Goal: Find specific page/section: Find specific page/section

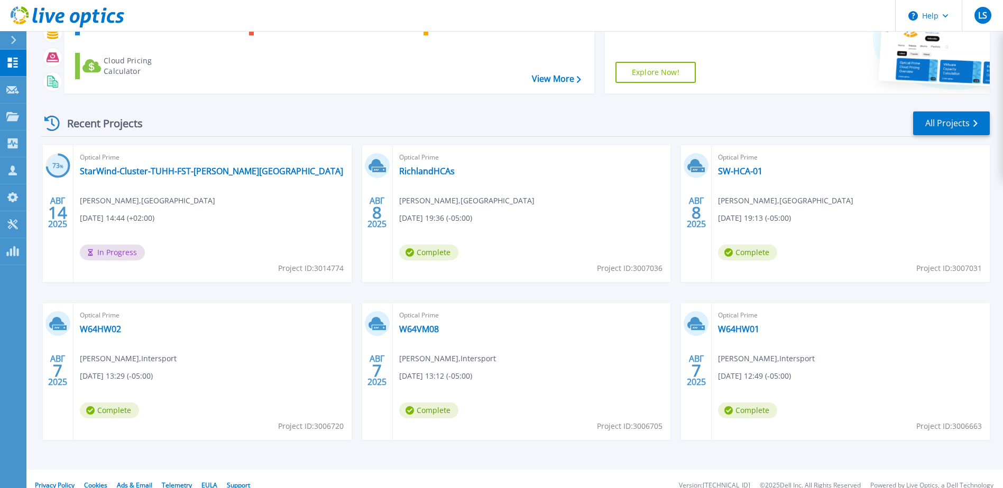
scroll to position [97, 0]
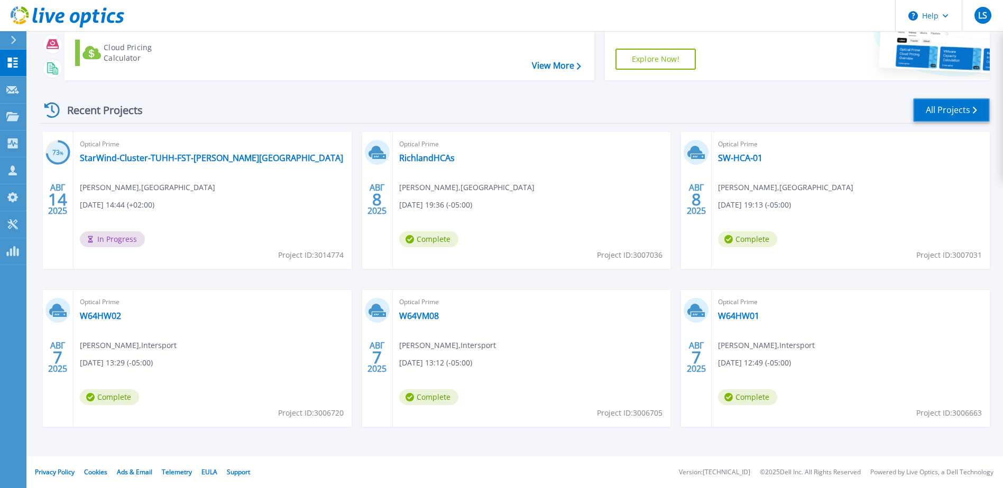
click at [935, 110] on link "All Projects" at bounding box center [951, 110] width 77 height 24
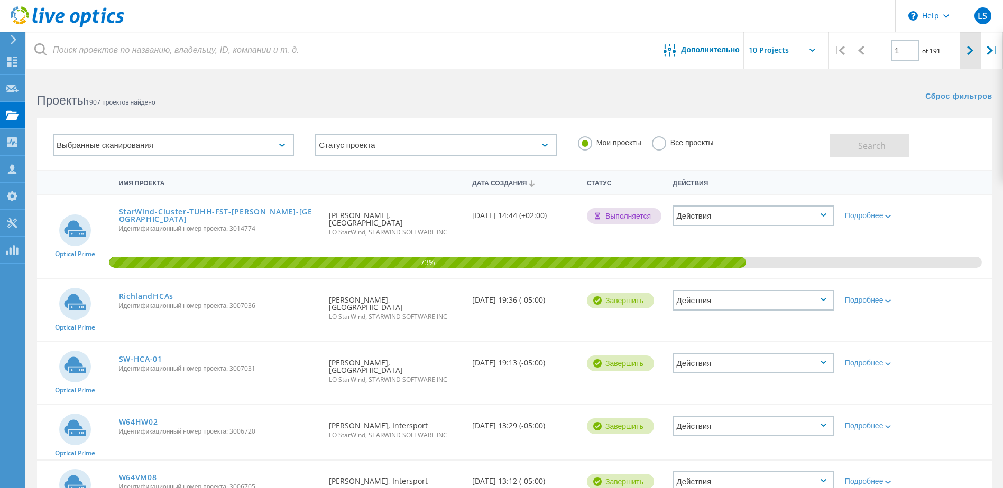
click at [971, 47] on icon at bounding box center [970, 50] width 6 height 9
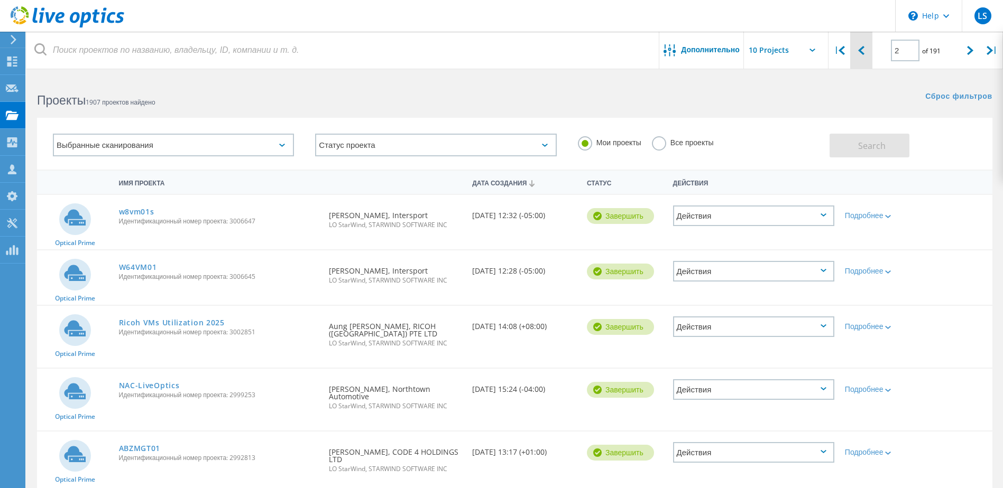
click at [867, 54] on div at bounding box center [861, 51] width 22 height 38
type input "1"
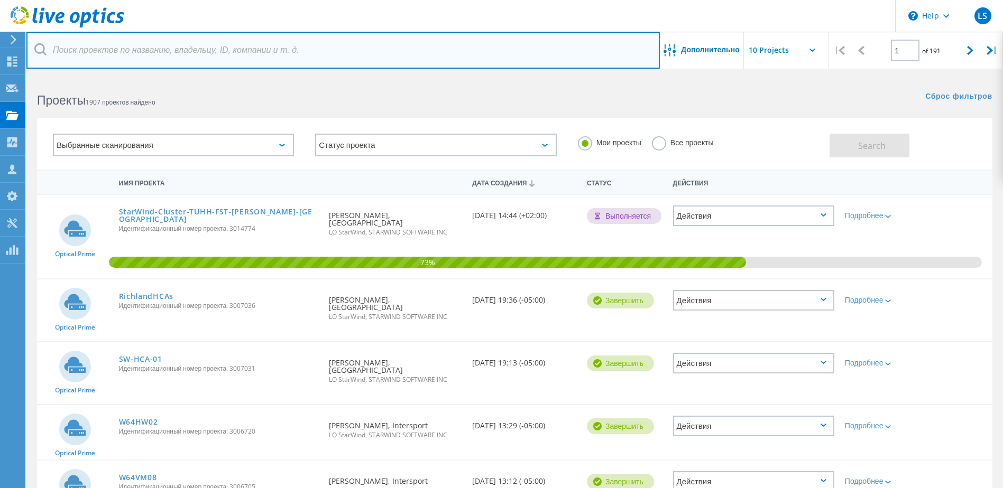
click at [154, 52] on input "text" at bounding box center [342, 50] width 633 height 37
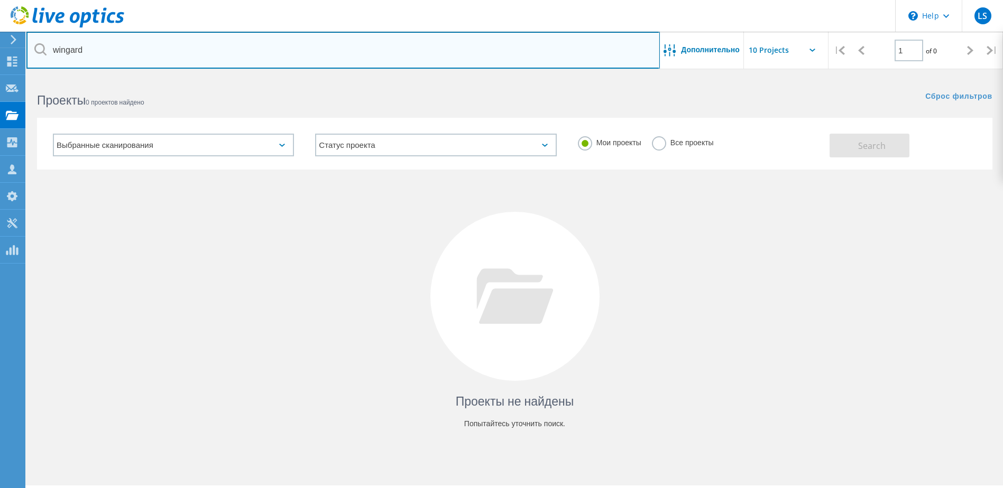
drag, startPoint x: 154, startPoint y: 52, endPoint x: 20, endPoint y: 34, distance: 135.0
click at [20, 77] on div "\n Help Explore Helpful Articles Contact Support LS Партнер по сбыту LO StarWin…" at bounding box center [501, 297] width 1003 height 441
type input "w"
type input "[PERSON_NAME]"
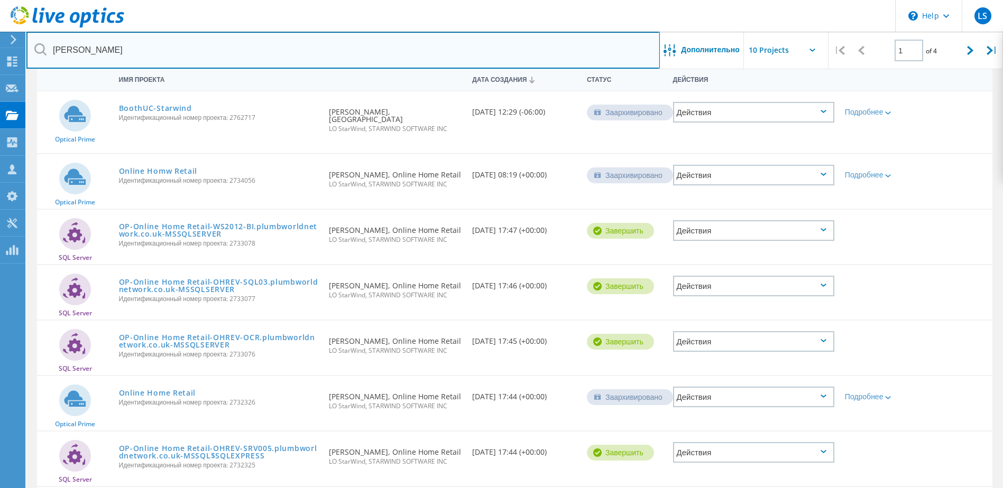
scroll to position [106, 0]
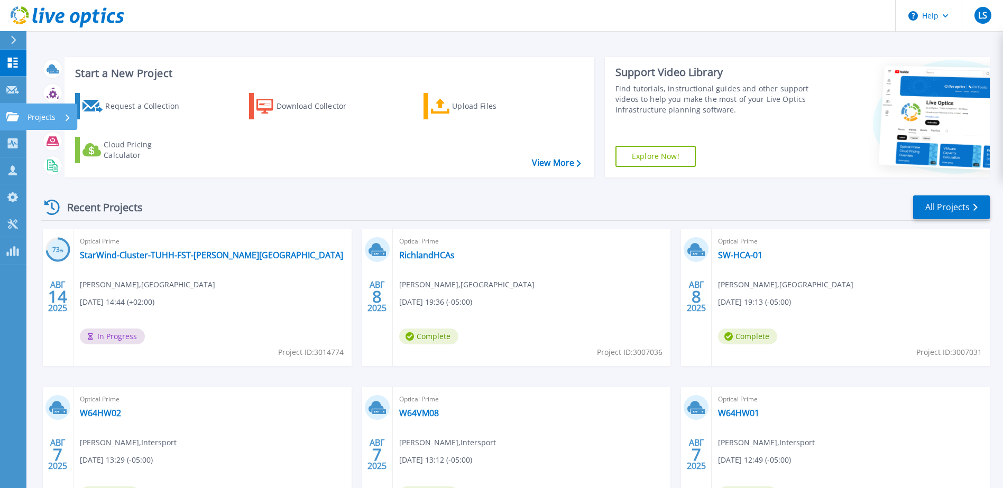
click at [15, 117] on icon at bounding box center [12, 116] width 13 height 9
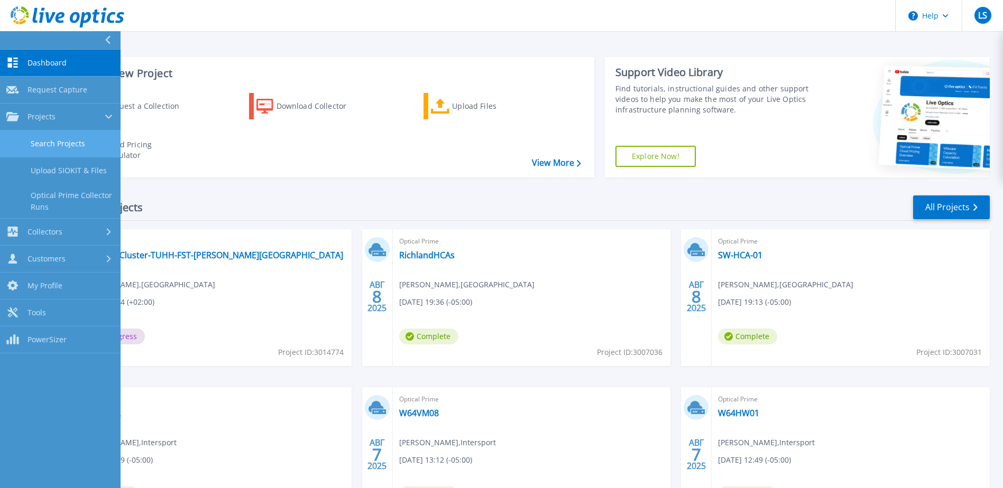
click at [50, 154] on link "Search Projects" at bounding box center [60, 144] width 121 height 27
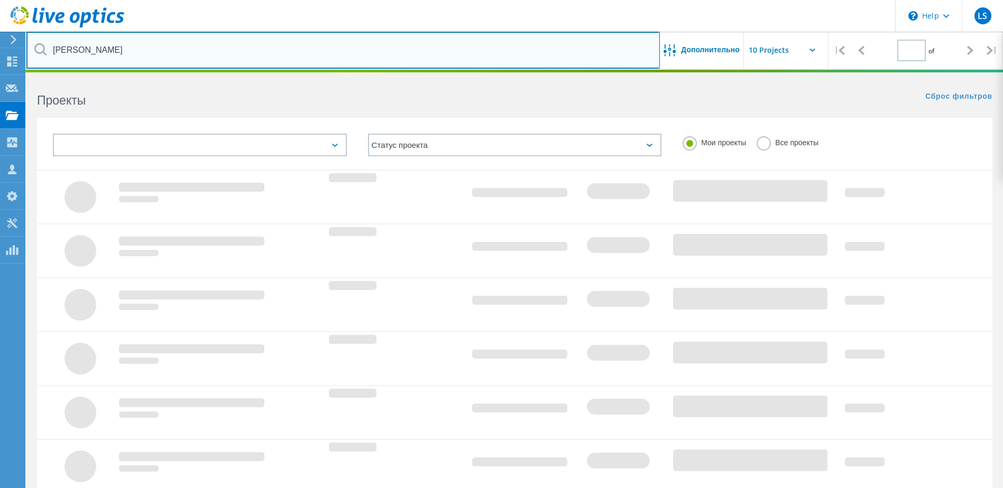
click at [141, 39] on input "[PERSON_NAME]" at bounding box center [342, 50] width 633 height 37
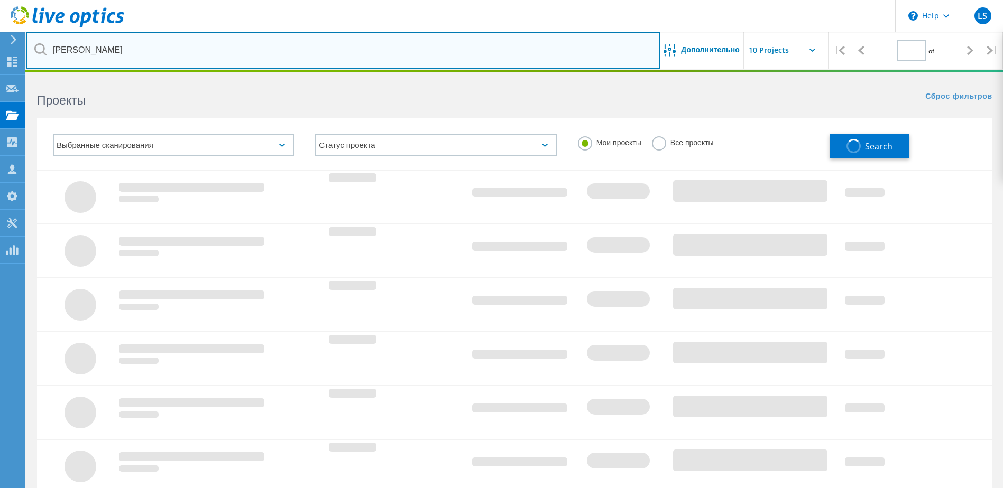
type input "1"
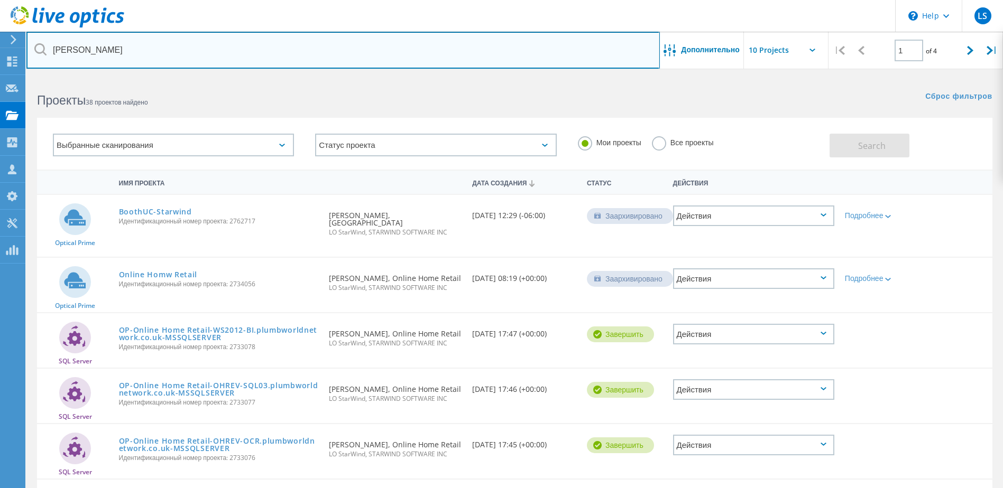
drag, startPoint x: 62, startPoint y: 58, endPoint x: 54, endPoint y: 58, distance: 7.9
click at [54, 58] on input "[PERSON_NAME]" at bounding box center [342, 50] width 633 height 37
type input "lgarde"
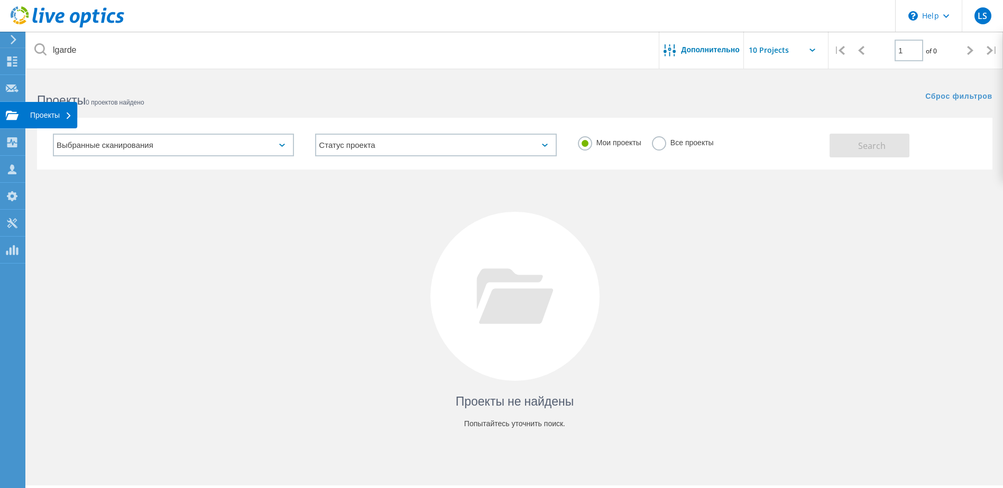
click at [14, 115] on use at bounding box center [12, 114] width 13 height 9
